Goal: Task Accomplishment & Management: Manage account settings

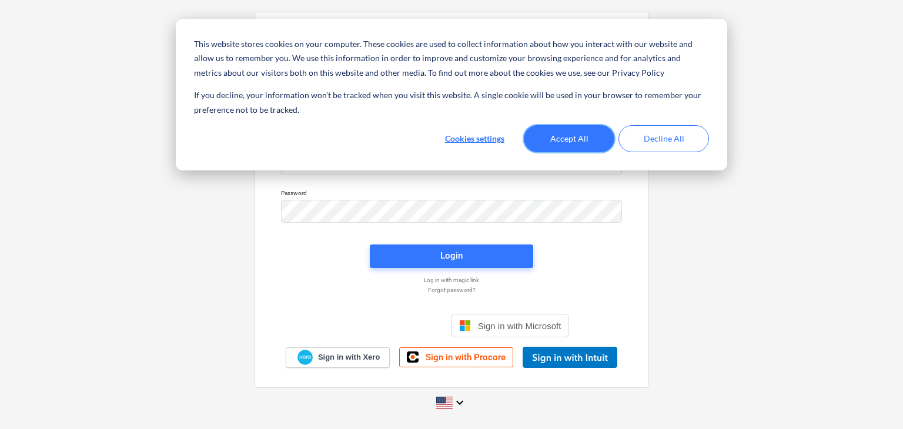
click at [573, 136] on button "Accept All" at bounding box center [569, 138] width 91 height 27
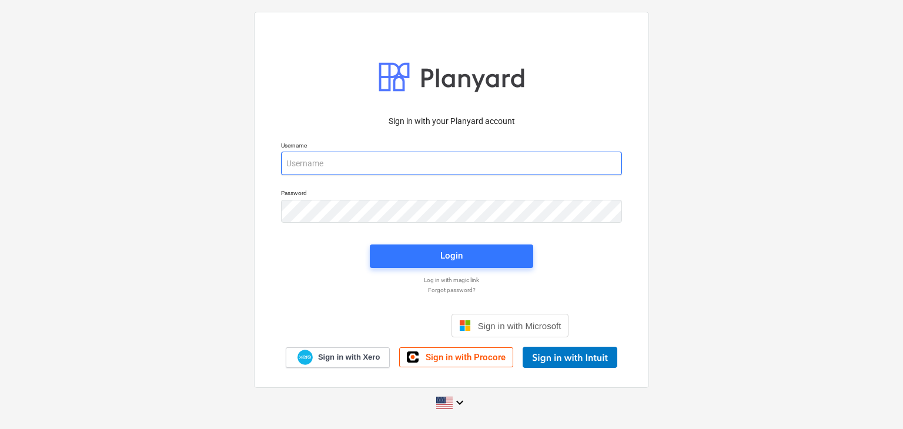
click at [347, 158] on input "email" at bounding box center [451, 164] width 341 height 24
click at [316, 170] on input "email" at bounding box center [451, 164] width 341 height 24
paste input "[EMAIL_ADDRESS][DOMAIN_NAME]"
type input "[EMAIL_ADDRESS][DOMAIN_NAME]"
click at [498, 277] on p "Log in with magic link" at bounding box center [451, 280] width 353 height 8
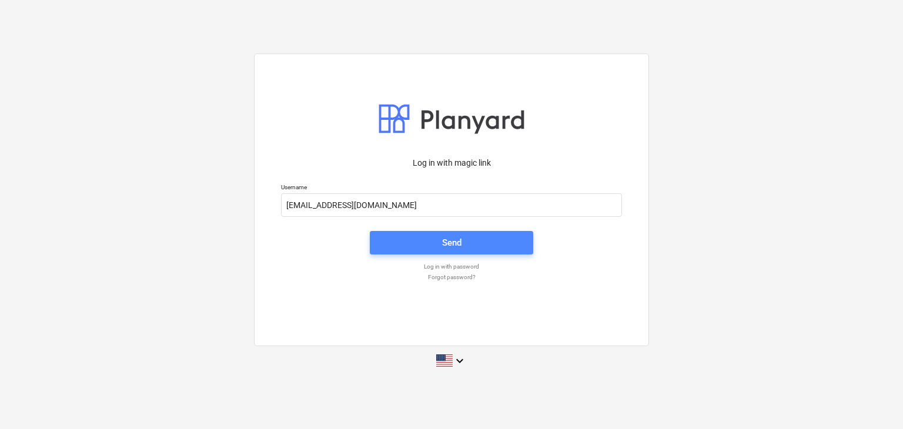
click at [431, 240] on span "Send" at bounding box center [451, 242] width 135 height 15
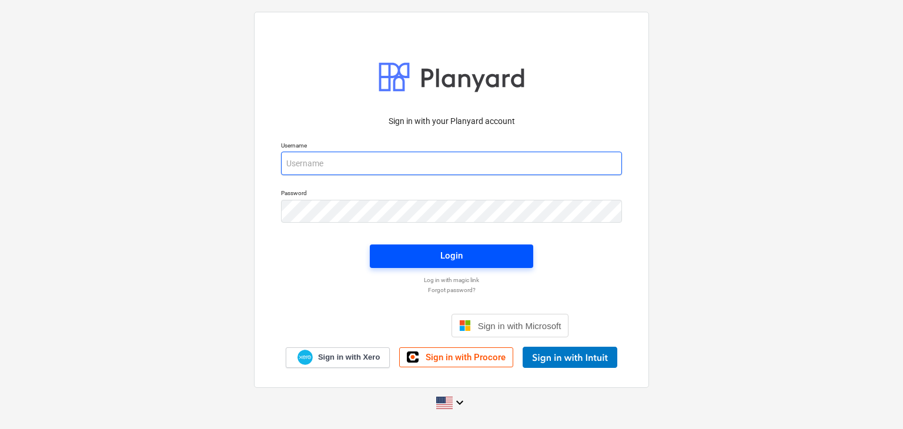
type input "[EMAIL_ADDRESS][DOMAIN_NAME]"
click at [390, 247] on button "Login" at bounding box center [451, 257] width 163 height 24
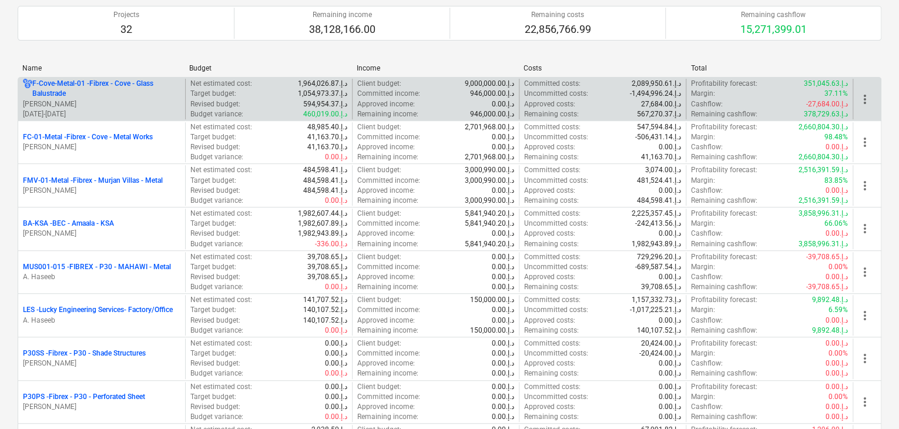
scroll to position [353, 0]
